Goal: Transaction & Acquisition: Obtain resource

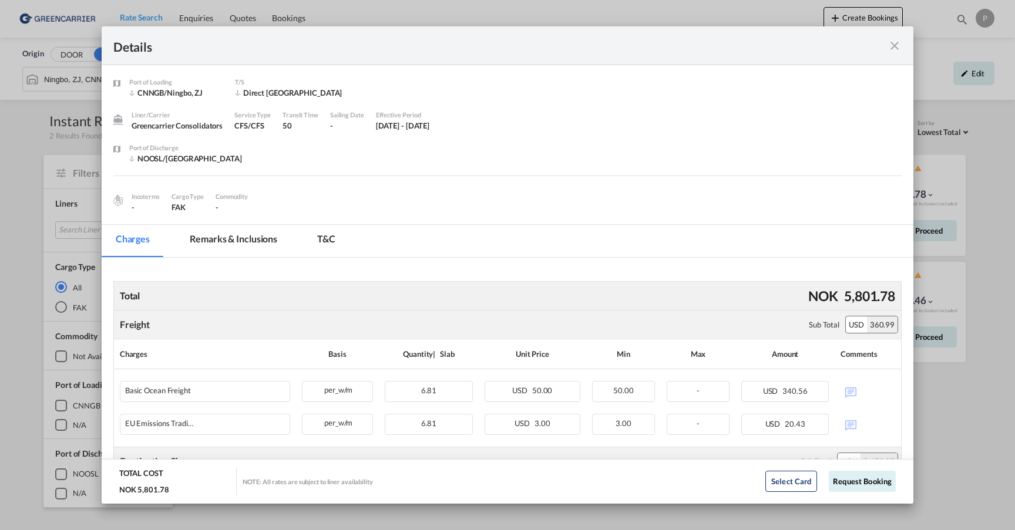
scroll to position [1, 0]
click at [900, 43] on md-icon "icon-close fg-AAA8AD m-0 cursor" at bounding box center [895, 46] width 14 height 14
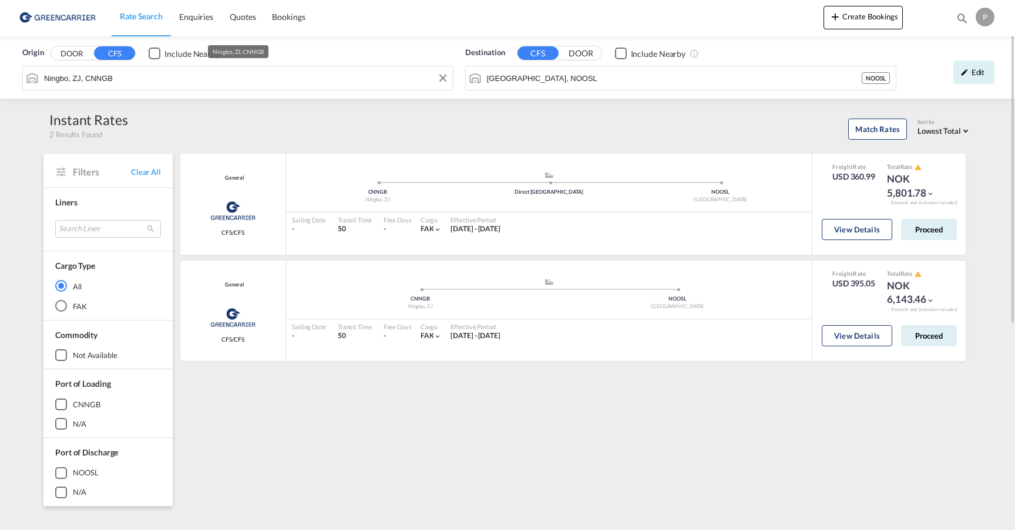
click at [130, 78] on input "Ningbo, ZJ, CNNGB" at bounding box center [245, 78] width 403 height 18
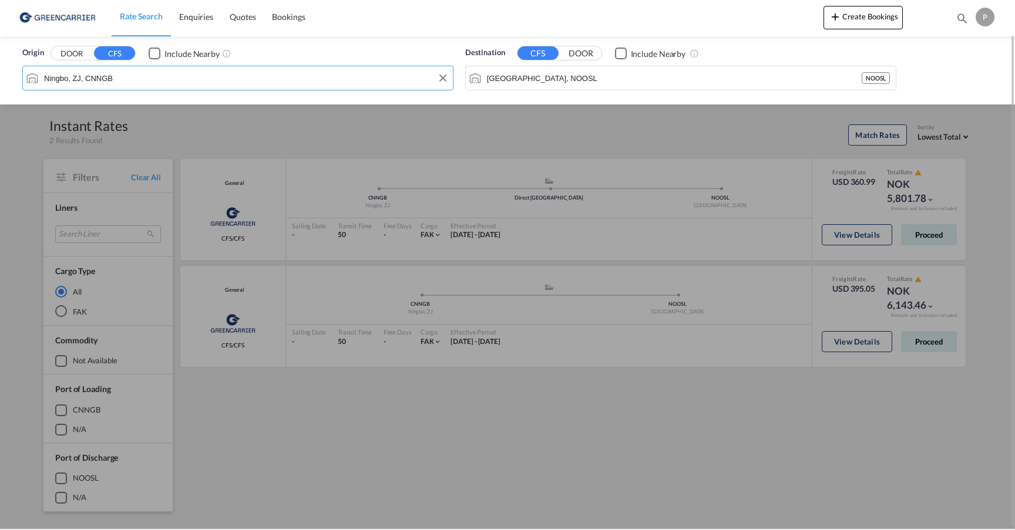
scroll to position [0, 0]
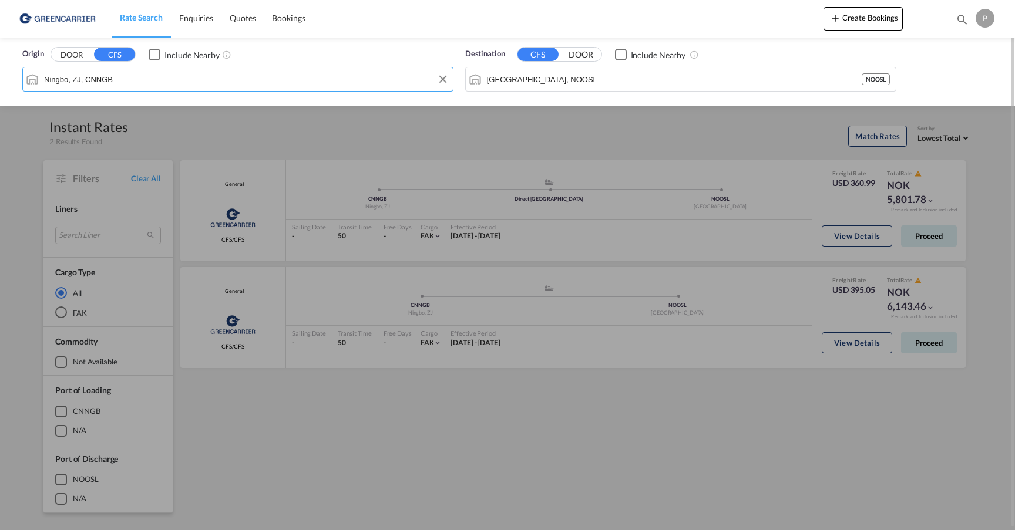
click at [130, 78] on input "Ningbo, ZJ, CNNGB" at bounding box center [245, 79] width 403 height 18
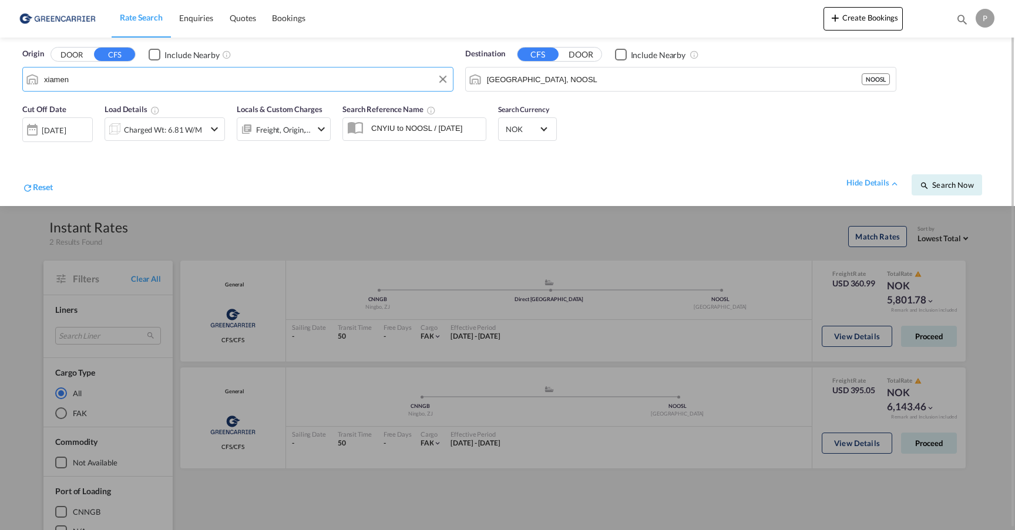
click at [72, 55] on button "DOOR" at bounding box center [71, 55] width 41 height 14
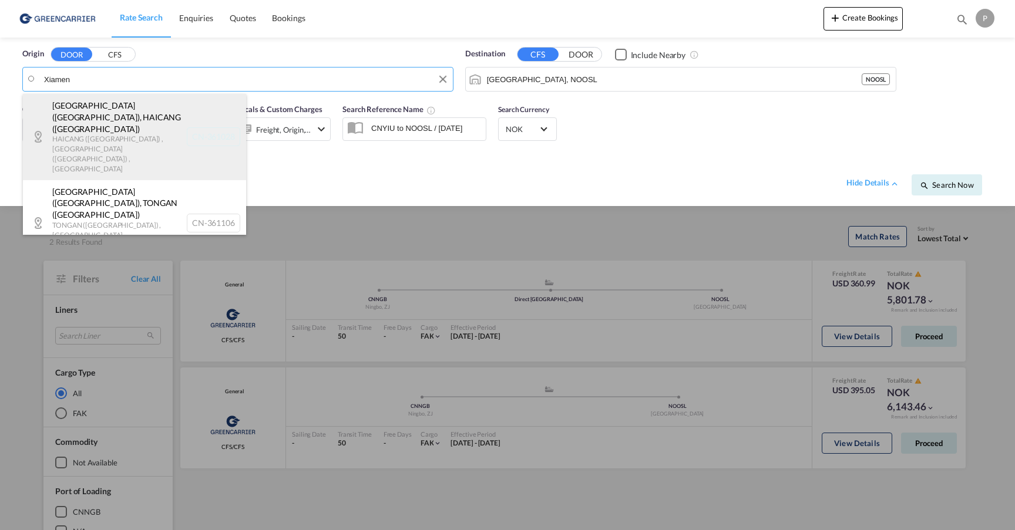
click at [89, 113] on div "[GEOGRAPHIC_DATA] ([GEOGRAPHIC_DATA]) , [GEOGRAPHIC_DATA] ([GEOGRAPHIC_DATA]) […" at bounding box center [134, 137] width 223 height 86
type input "CN-361028, [GEOGRAPHIC_DATA] ([GEOGRAPHIC_DATA]), [GEOGRAPHIC_DATA] ([GEOGRAPHI…"
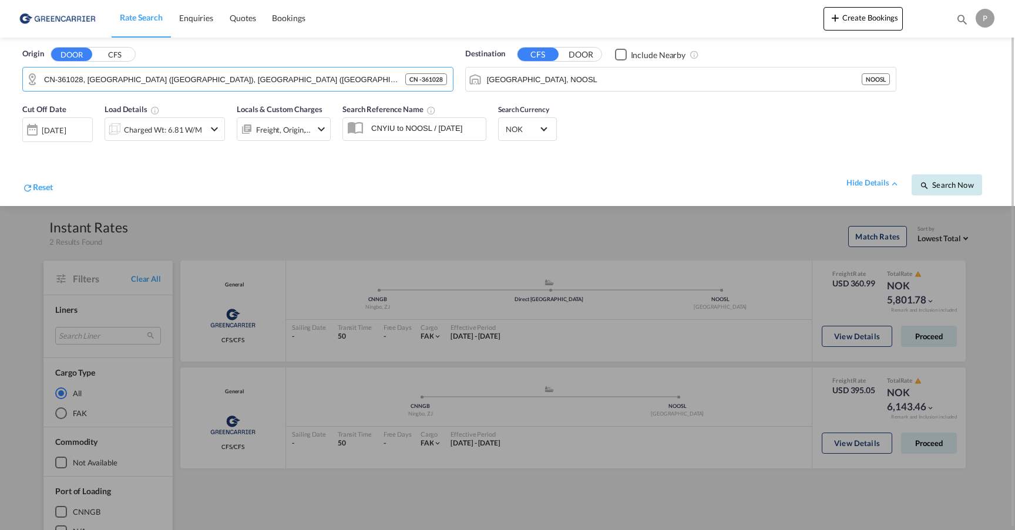
click at [935, 182] on span "Search Now" at bounding box center [946, 184] width 53 height 9
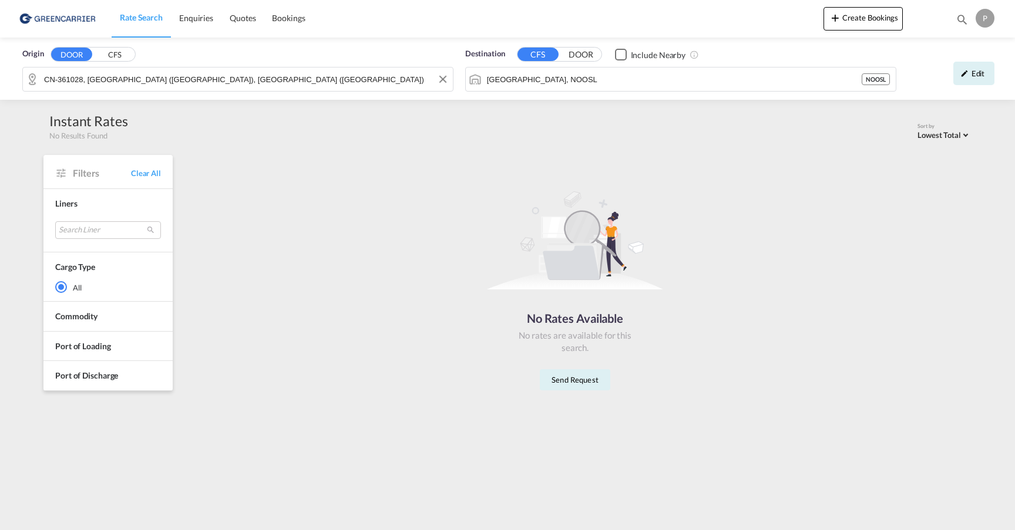
click at [284, 85] on input "CN-361028, [GEOGRAPHIC_DATA] ([GEOGRAPHIC_DATA]), [GEOGRAPHIC_DATA] ([GEOGRAPHI…" at bounding box center [245, 79] width 403 height 18
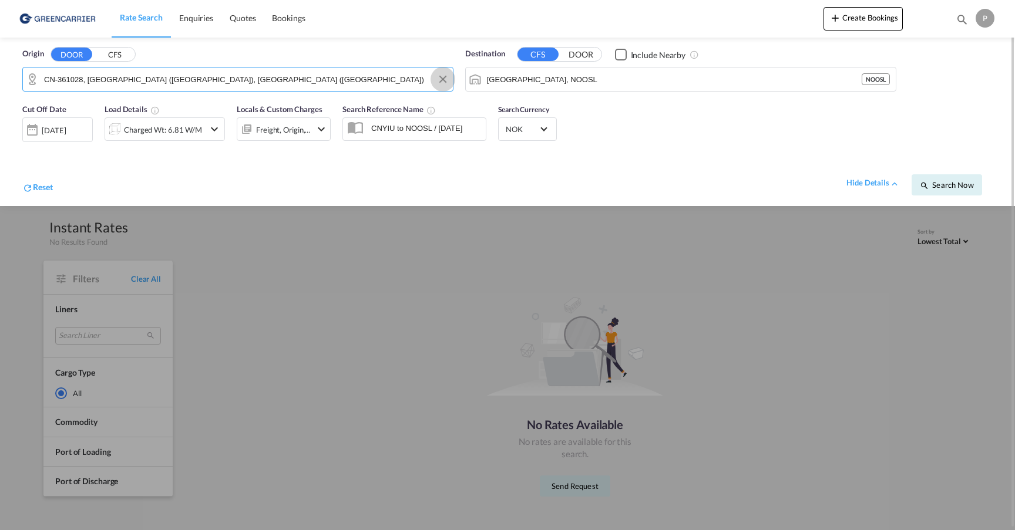
click at [443, 81] on button "Clear Input" at bounding box center [443, 79] width 18 height 18
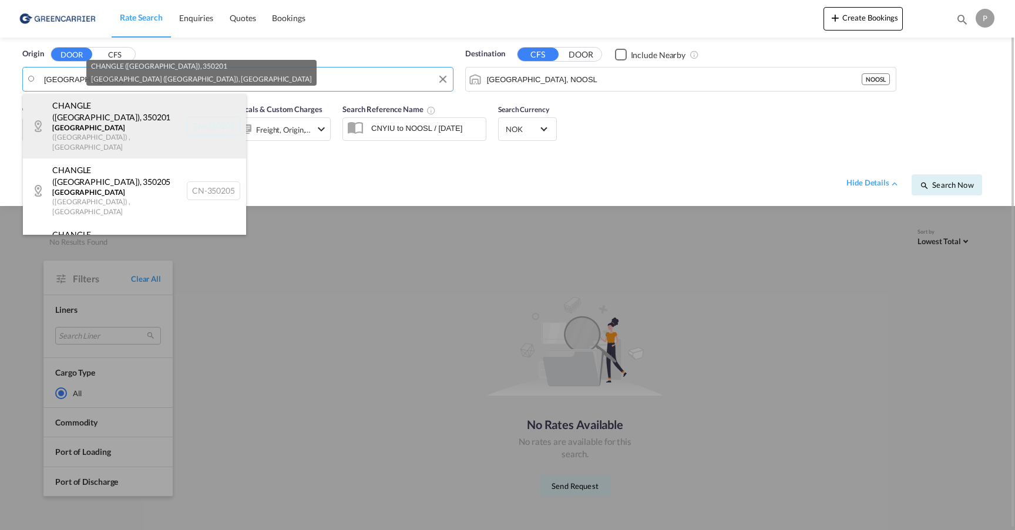
click at [151, 119] on div "CHANGLE ([GEOGRAPHIC_DATA]) , 350201 [GEOGRAPHIC_DATA] ([GEOGRAPHIC_DATA]) , [G…" at bounding box center [134, 126] width 223 height 65
type input "CN-350201, [GEOGRAPHIC_DATA] ([GEOGRAPHIC_DATA]), [GEOGRAPHIC_DATA] ([GEOGRAPHI…"
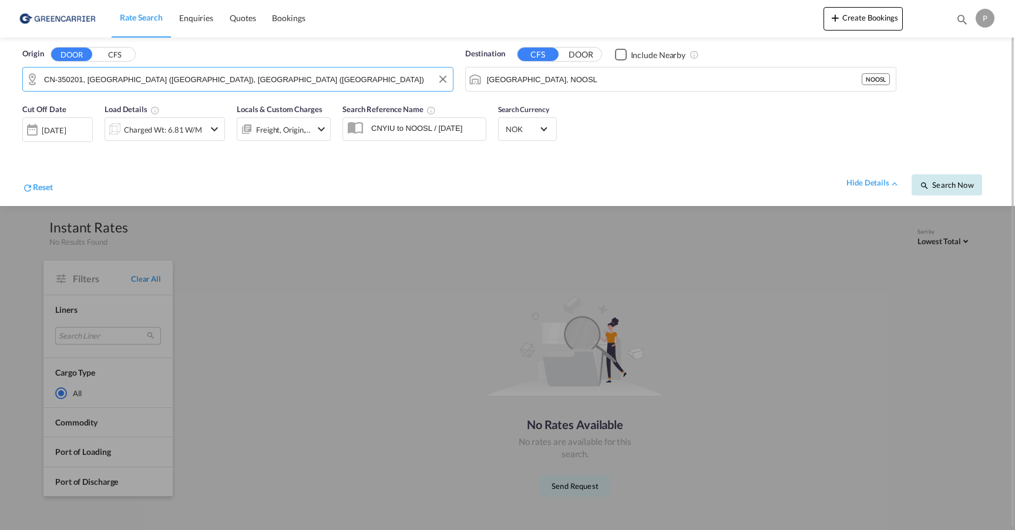
click at [965, 185] on span "Search Now" at bounding box center [946, 184] width 53 height 9
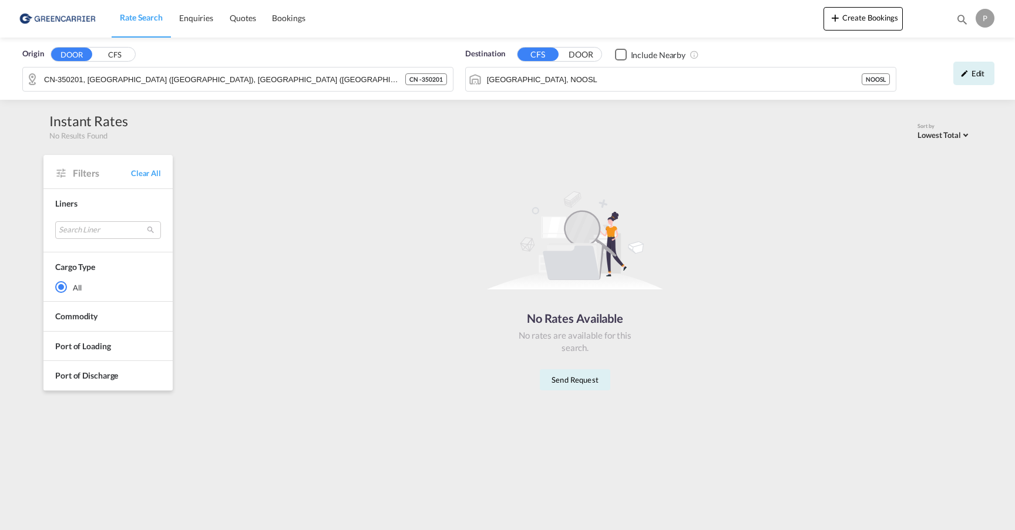
click at [139, 16] on span "Rate Search" at bounding box center [141, 17] width 43 height 10
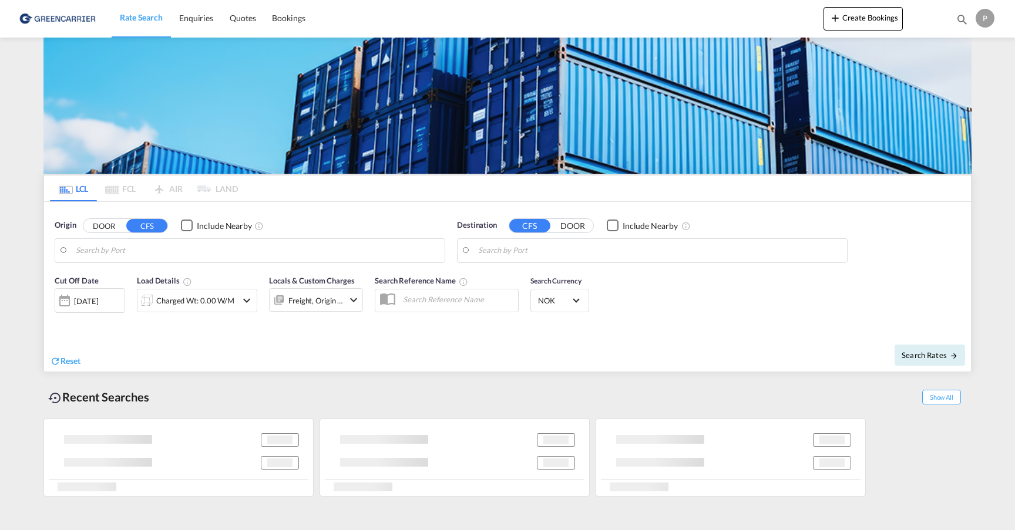
type input "CN-350201, [GEOGRAPHIC_DATA] ([GEOGRAPHIC_DATA]), [GEOGRAPHIC_DATA] ([GEOGRAPHI…"
type input "[GEOGRAPHIC_DATA], NOOSL"
click at [154, 247] on input "CN-350201, [GEOGRAPHIC_DATA] ([GEOGRAPHIC_DATA]), [GEOGRAPHIC_DATA] ([GEOGRAPHI…" at bounding box center [257, 251] width 363 height 18
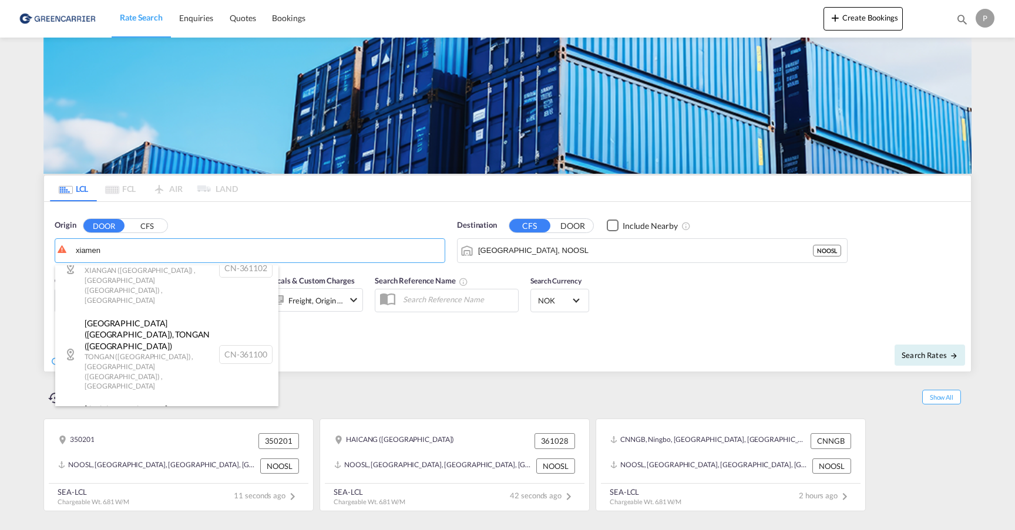
scroll to position [846, 0]
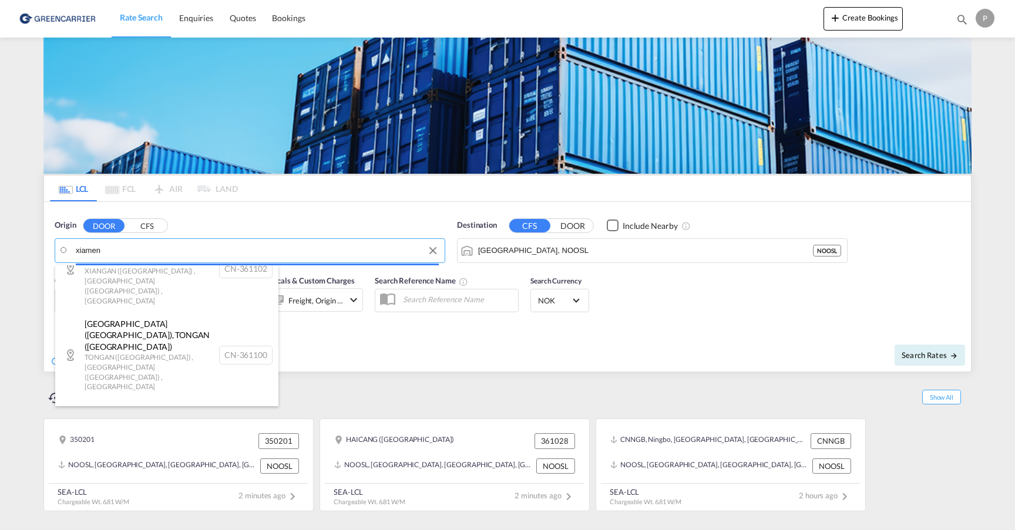
type input "xiamen"
